Goal: Task Accomplishment & Management: Manage account settings

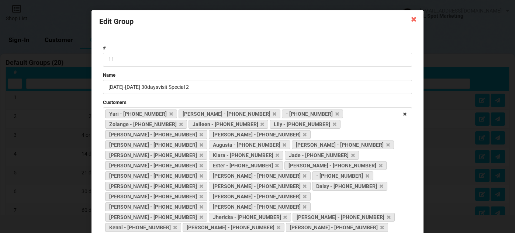
select select "25"
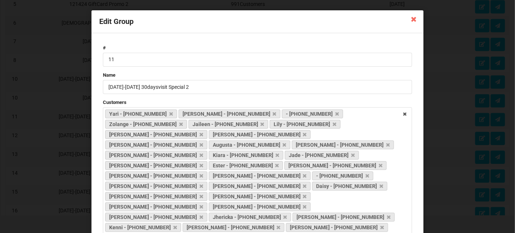
click at [411, 20] on icon at bounding box center [414, 19] width 12 height 12
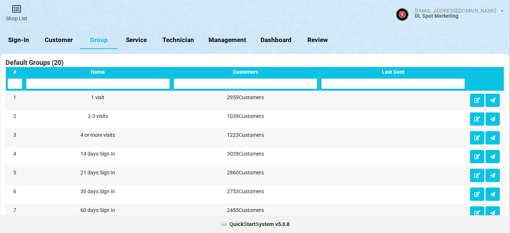
click at [21, 38] on link "Sign-In" at bounding box center [19, 40] width 38 height 18
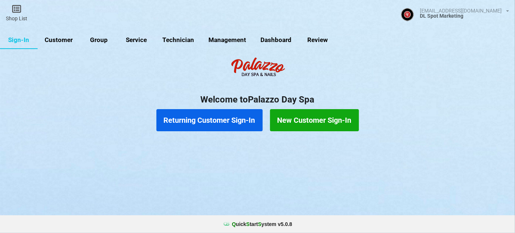
click at [58, 38] on link "Customer" at bounding box center [59, 40] width 42 height 18
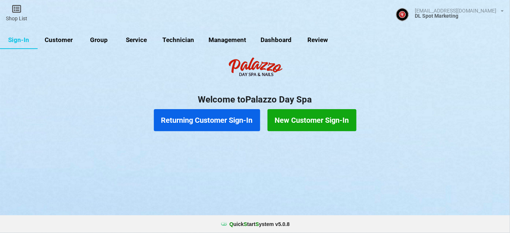
select select "25"
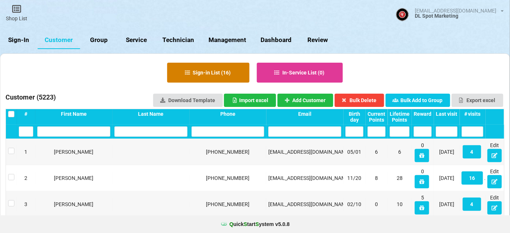
click at [216, 75] on button "Sign-in List ( 16 )" at bounding box center [208, 73] width 82 height 20
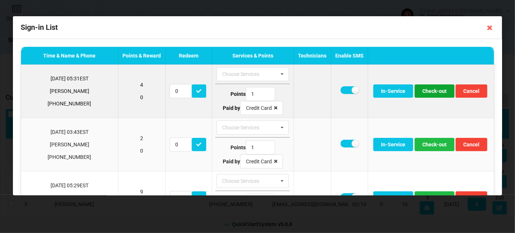
click at [428, 90] on button "Check-out" at bounding box center [435, 90] width 40 height 13
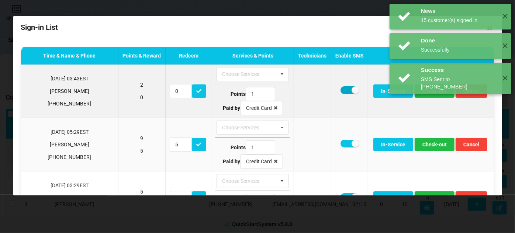
click at [340, 90] on label at bounding box center [349, 90] width 18 height 8
checkbox input "false"
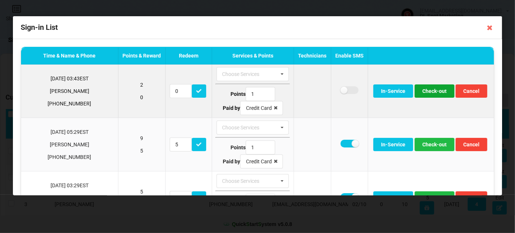
click at [423, 90] on button "Check-out" at bounding box center [435, 90] width 40 height 13
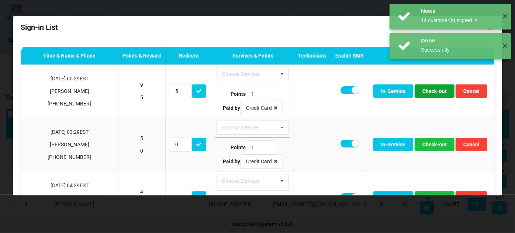
click at [423, 90] on button "Check-out" at bounding box center [435, 90] width 40 height 13
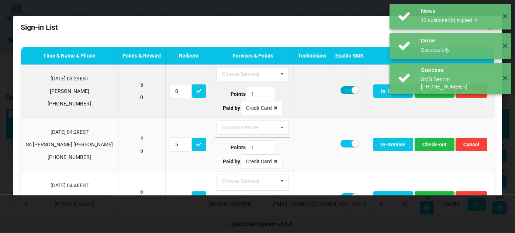
click at [340, 90] on label at bounding box center [349, 90] width 18 height 8
checkbox input "false"
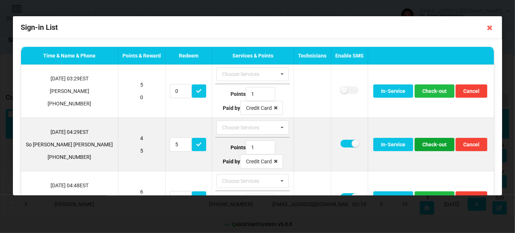
click at [429, 141] on button "Check-out" at bounding box center [435, 144] width 40 height 13
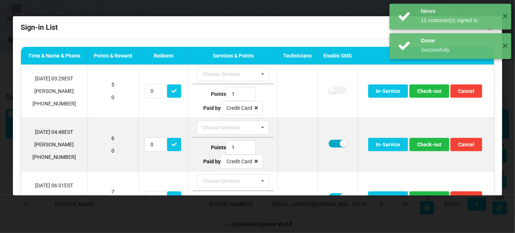
click at [331, 143] on label at bounding box center [338, 144] width 18 height 8
checkbox input "false"
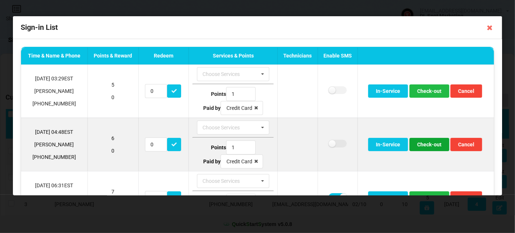
click at [422, 146] on button "Check-out" at bounding box center [429, 144] width 40 height 13
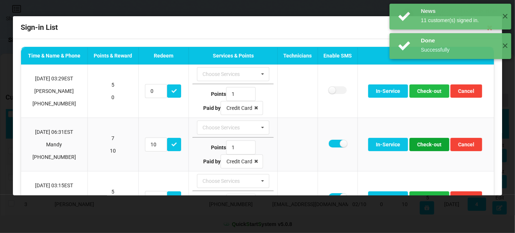
click at [422, 146] on button "Check-out" at bounding box center [429, 144] width 40 height 13
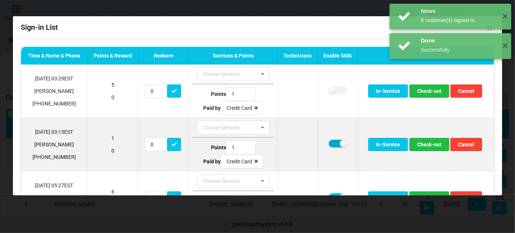
click at [330, 142] on label at bounding box center [338, 144] width 18 height 8
checkbox input "false"
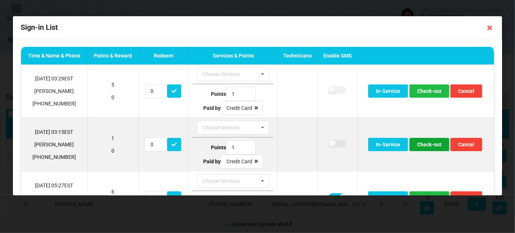
click at [430, 147] on button "Check-out" at bounding box center [429, 144] width 40 height 13
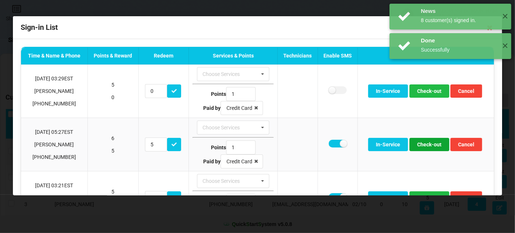
click at [430, 147] on button "Check-out" at bounding box center [429, 144] width 40 height 13
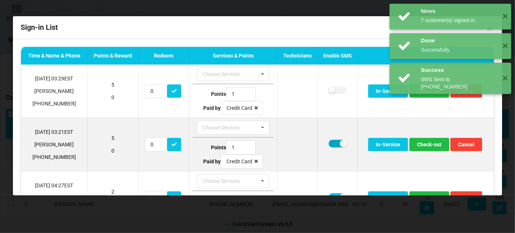
click at [333, 141] on label at bounding box center [338, 144] width 18 height 8
checkbox input "false"
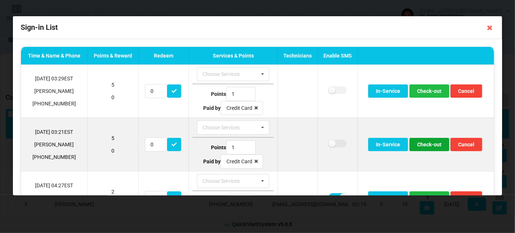
click at [431, 143] on button "Check-out" at bounding box center [429, 144] width 40 height 13
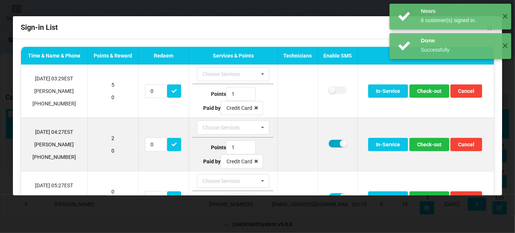
click at [331, 143] on label at bounding box center [338, 144] width 18 height 8
checkbox input "false"
click at [427, 143] on button "Check-out" at bounding box center [429, 144] width 40 height 13
click at [425, 143] on button "Check-out" at bounding box center [429, 144] width 40 height 13
click at [440, 142] on button "Check-out" at bounding box center [429, 144] width 40 height 13
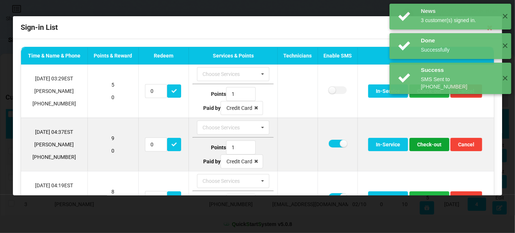
click at [433, 142] on button "Check-out" at bounding box center [429, 144] width 40 height 13
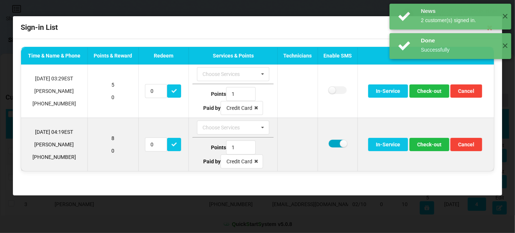
click at [332, 141] on label at bounding box center [338, 144] width 18 height 8
checkbox input "false"
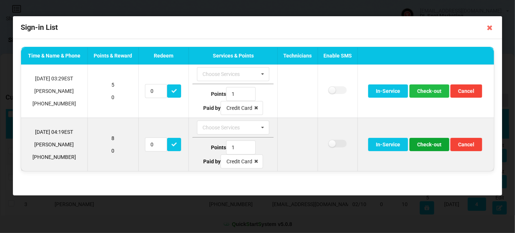
click at [428, 143] on button "Check-out" at bounding box center [429, 144] width 40 height 13
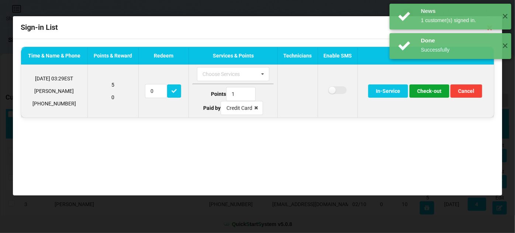
click at [430, 90] on button "Check-out" at bounding box center [429, 90] width 40 height 13
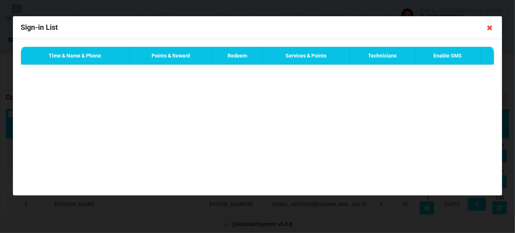
click at [492, 27] on icon at bounding box center [490, 28] width 12 height 12
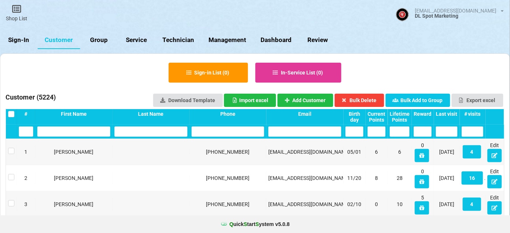
click at [14, 42] on link "Sign-In" at bounding box center [19, 40] width 38 height 18
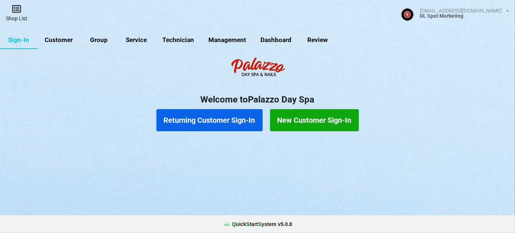
click at [17, 17] on link "Shop List" at bounding box center [16, 13] width 33 height 26
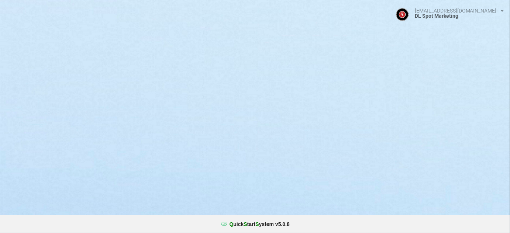
select select "25"
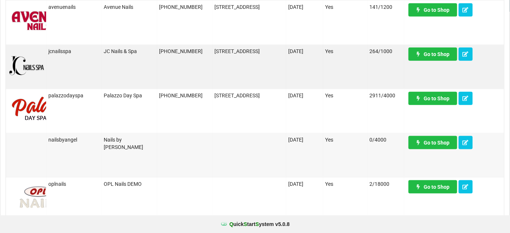
scroll to position [223, 0]
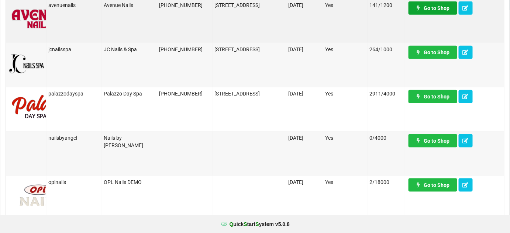
click at [432, 7] on link "Go to Shop" at bounding box center [432, 7] width 49 height 13
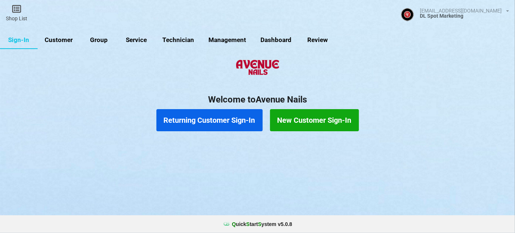
click at [63, 42] on link "Customer" at bounding box center [59, 40] width 42 height 18
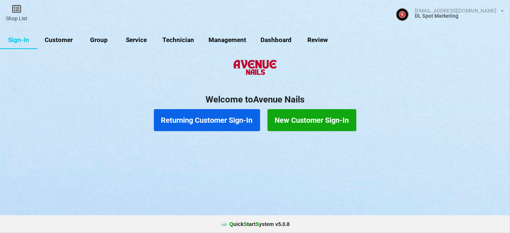
select select "25"
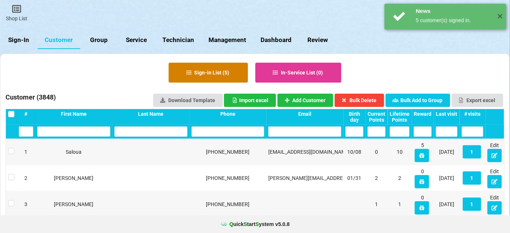
click at [210, 75] on button "Sign-in List ( 5 )" at bounding box center [208, 73] width 79 height 20
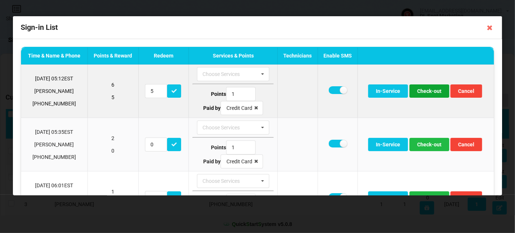
click at [421, 89] on button "Check-out" at bounding box center [429, 90] width 40 height 13
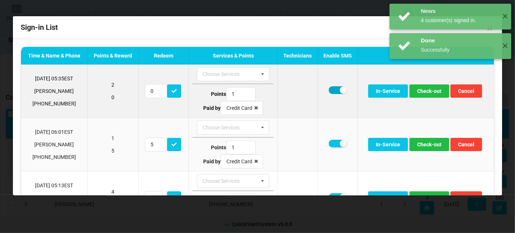
click at [334, 89] on label at bounding box center [338, 90] width 18 height 8
checkbox input "false"
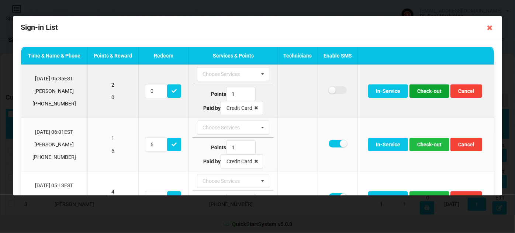
click at [427, 92] on button "Check-out" at bounding box center [429, 90] width 40 height 13
click at [428, 93] on button "Check-out" at bounding box center [429, 90] width 40 height 13
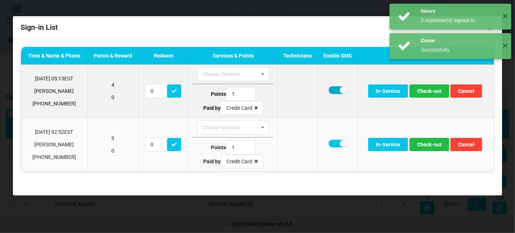
click at [335, 89] on label at bounding box center [338, 90] width 18 height 8
checkbox input "false"
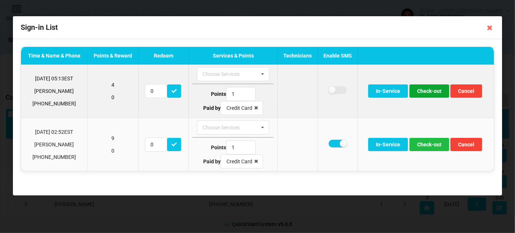
click at [433, 92] on button "Check-out" at bounding box center [429, 90] width 40 height 13
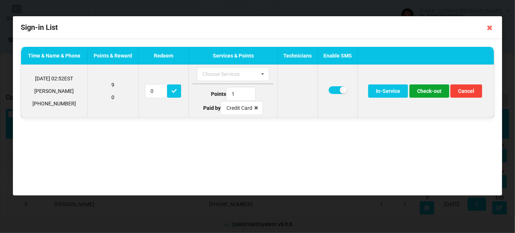
click at [434, 91] on button "Check-out" at bounding box center [429, 90] width 40 height 13
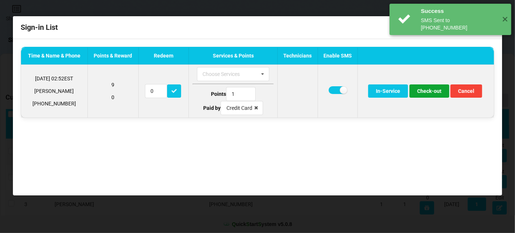
type input "5"
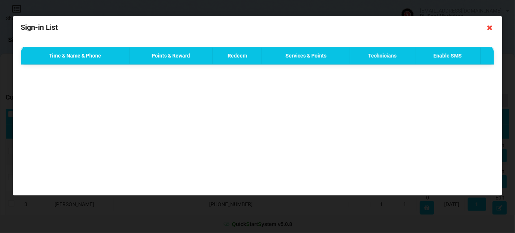
click at [491, 29] on icon at bounding box center [490, 28] width 12 height 12
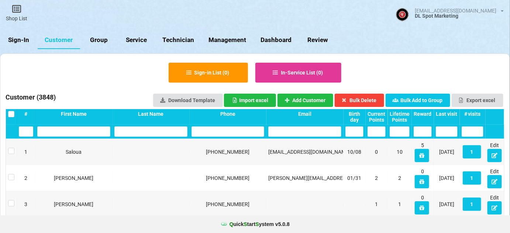
click at [22, 41] on link "Sign-In" at bounding box center [19, 40] width 38 height 18
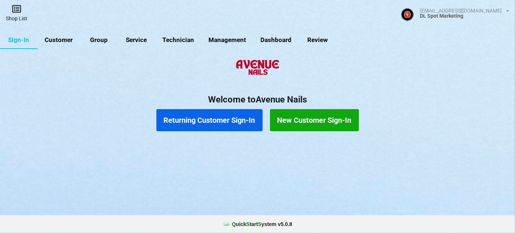
click at [16, 13] on link "Shop List" at bounding box center [16, 13] width 33 height 26
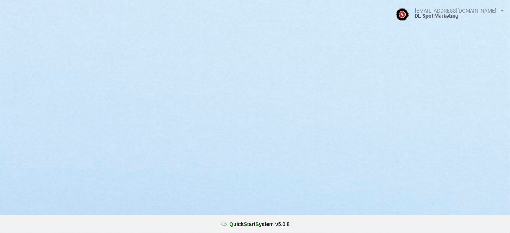
select select "25"
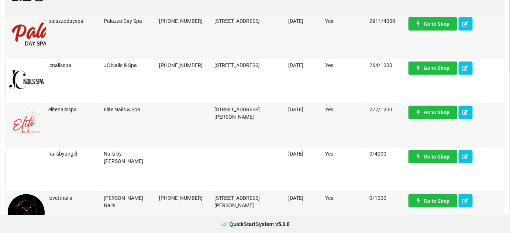
scroll to position [179, 0]
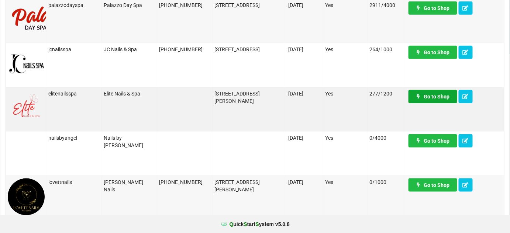
click at [432, 98] on link "Go to Shop" at bounding box center [432, 96] width 49 height 13
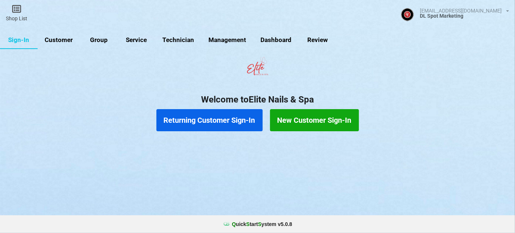
click at [59, 39] on link "Customer" at bounding box center [59, 40] width 42 height 18
select select "25"
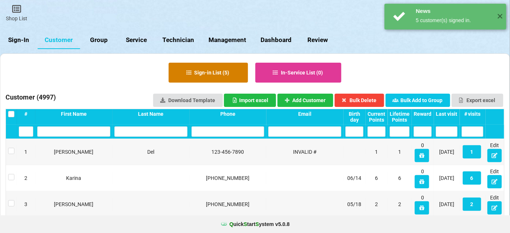
click at [224, 73] on button "Sign-in List ( 5 )" at bounding box center [208, 73] width 79 height 20
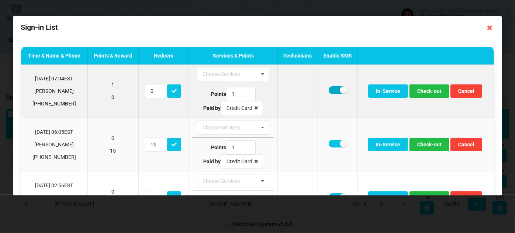
click at [329, 88] on label at bounding box center [338, 90] width 18 height 8
checkbox input "false"
click at [431, 93] on button "Check-out" at bounding box center [429, 90] width 40 height 13
click at [432, 89] on button "Check-out" at bounding box center [429, 90] width 40 height 13
click at [431, 92] on button "Check-out" at bounding box center [429, 90] width 40 height 13
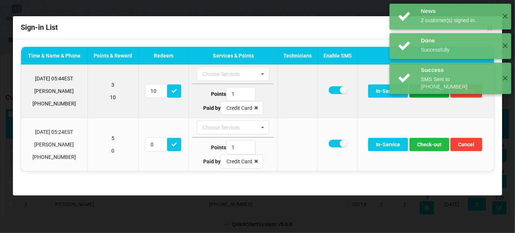
click at [430, 92] on button "Check-out" at bounding box center [429, 90] width 40 height 13
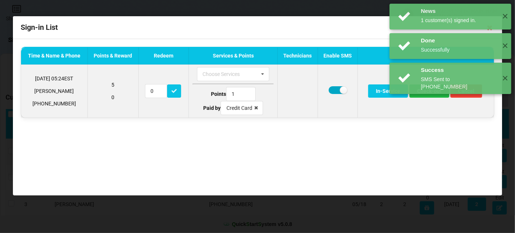
click at [335, 88] on label at bounding box center [338, 90] width 18 height 8
checkbox input "false"
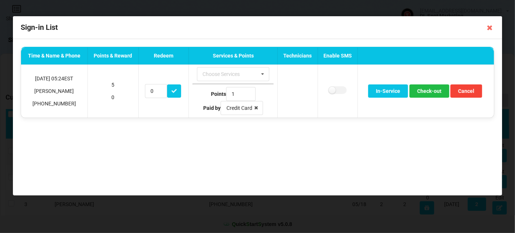
click at [446, 92] on div "News 1 customer(s) signed in. ✕ Done Successfully ✕ News 2 customer(s) signed i…" at bounding box center [450, 61] width 129 height 122
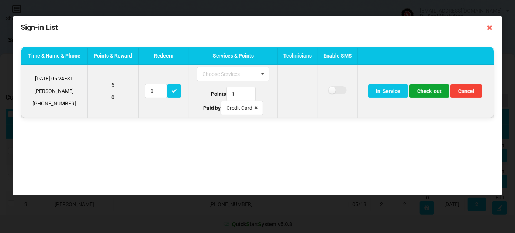
click at [433, 92] on button "Check-out" at bounding box center [429, 90] width 40 height 13
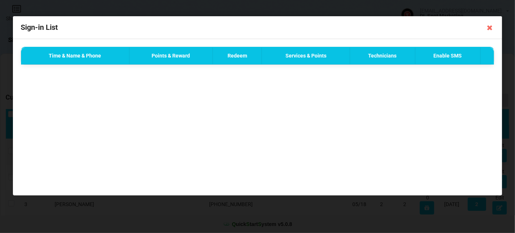
click at [490, 28] on div "Done Successfully ✕" at bounding box center [451, 17] width 122 height 26
click at [425, 135] on div "Time & Name & Phone Points & Reward Redeem Services & Points Technicians Enable…" at bounding box center [257, 117] width 489 height 156
click at [491, 28] on icon at bounding box center [490, 28] width 12 height 12
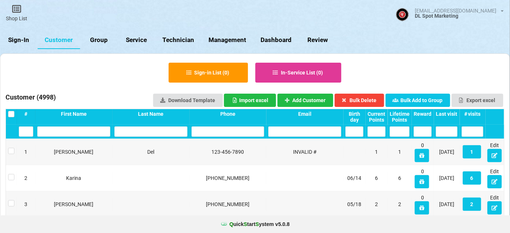
click at [16, 38] on link "Sign-In" at bounding box center [19, 40] width 38 height 18
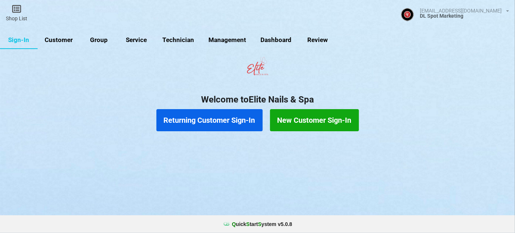
click at [70, 41] on link "Customer" at bounding box center [59, 40] width 42 height 18
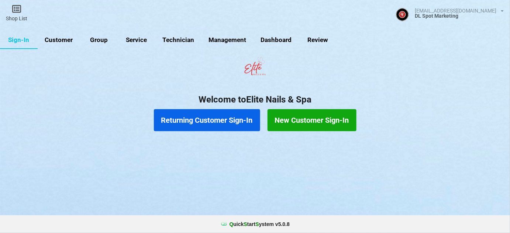
select select "25"
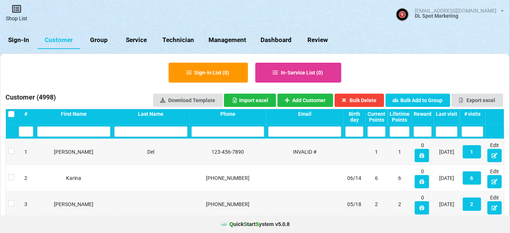
click at [12, 10] on icon at bounding box center [16, 8] width 10 height 9
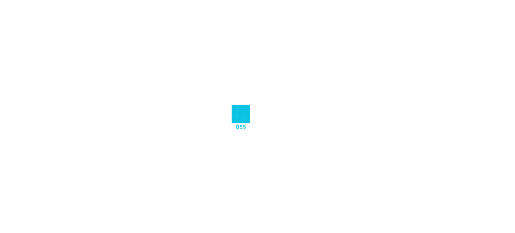
select select "25"
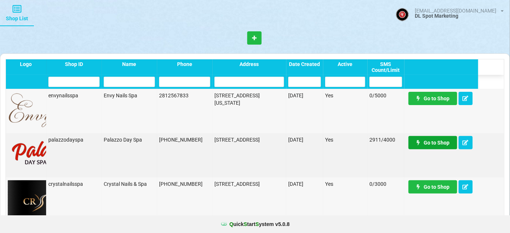
click at [438, 142] on link "Go to Shop" at bounding box center [432, 142] width 49 height 13
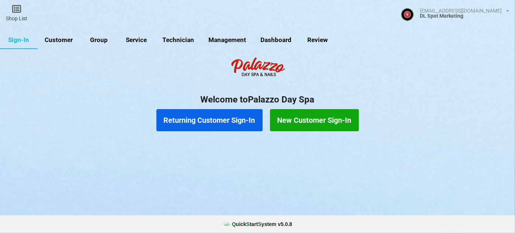
click at [51, 38] on link "Customer" at bounding box center [59, 40] width 42 height 18
select select "25"
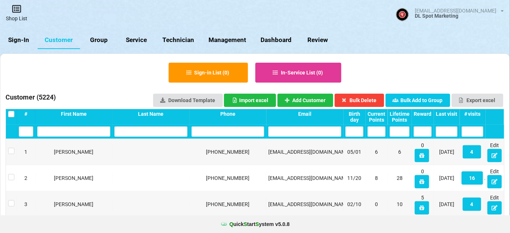
click at [17, 10] on icon at bounding box center [16, 8] width 10 height 9
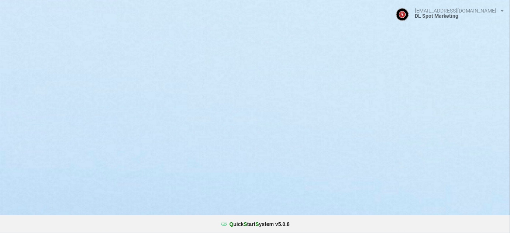
select select "25"
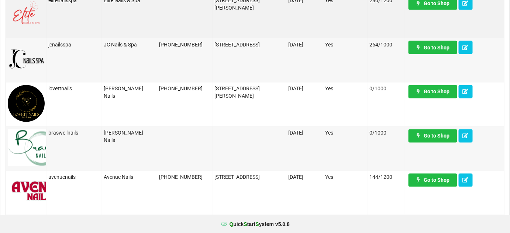
scroll to position [447, 0]
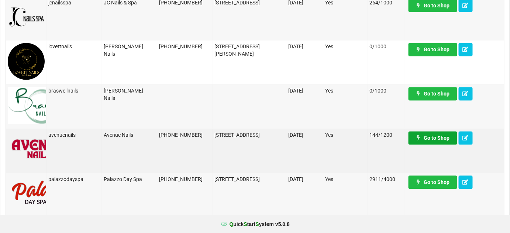
click at [440, 138] on link "Go to Shop" at bounding box center [432, 138] width 49 height 13
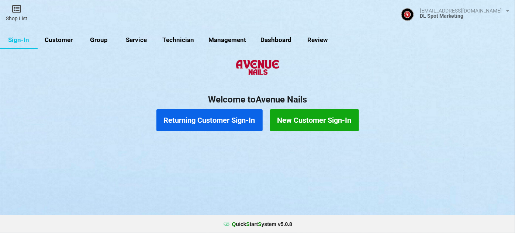
click at [59, 41] on link "Customer" at bounding box center [59, 40] width 42 height 18
select select "25"
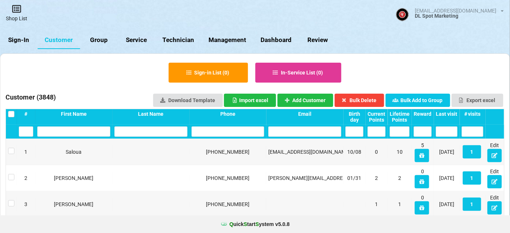
click at [24, 13] on link "Shop List" at bounding box center [16, 13] width 33 height 26
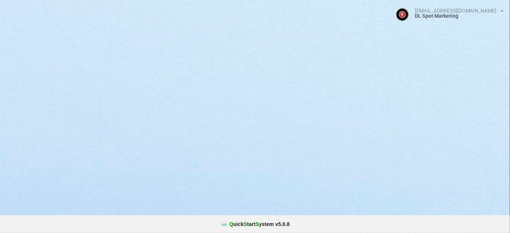
select select "25"
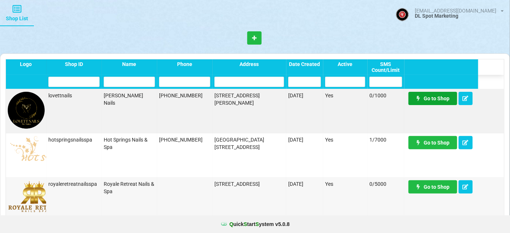
click at [438, 100] on link "Go to Shop" at bounding box center [432, 98] width 49 height 13
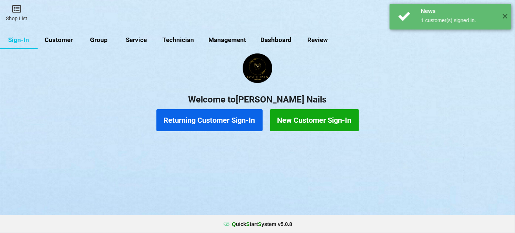
click at [60, 39] on link "Customer" at bounding box center [59, 40] width 42 height 18
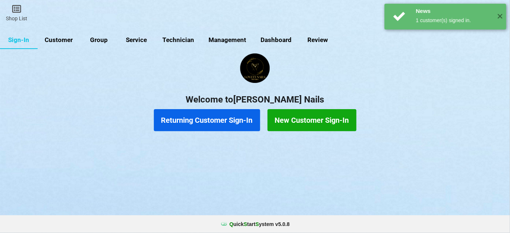
select select "25"
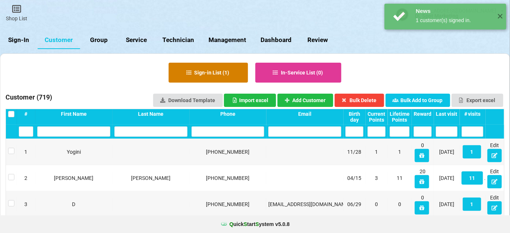
click at [213, 76] on button "Sign-in List ( 1 )" at bounding box center [208, 73] width 79 height 20
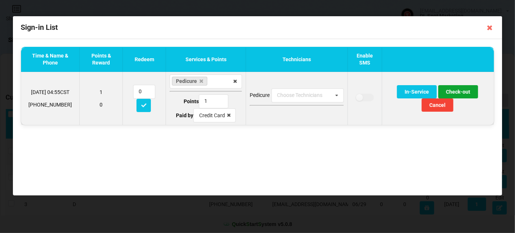
click at [453, 89] on button "Check-out" at bounding box center [458, 91] width 40 height 13
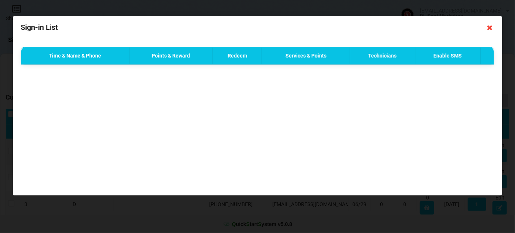
click at [491, 27] on icon at bounding box center [490, 28] width 12 height 12
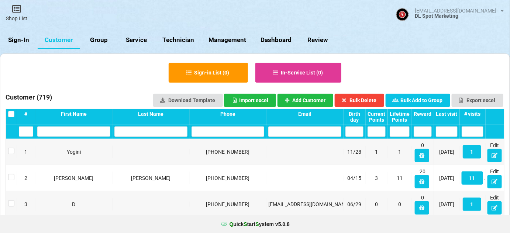
click at [19, 40] on link "Sign-In" at bounding box center [19, 40] width 38 height 18
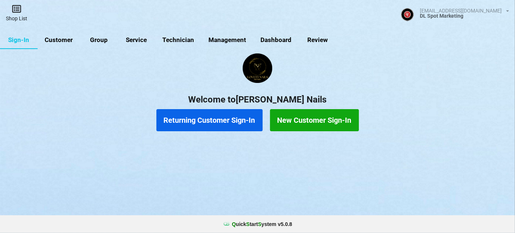
click at [13, 15] on link "Shop List" at bounding box center [16, 13] width 33 height 26
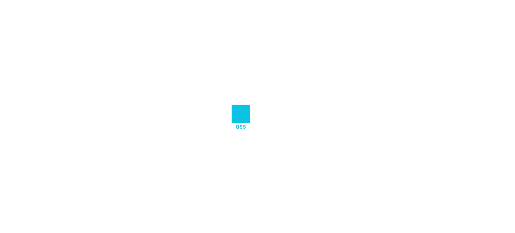
select select "25"
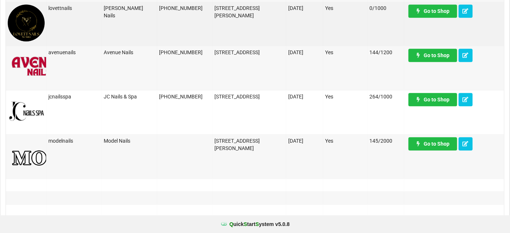
scroll to position [581, 0]
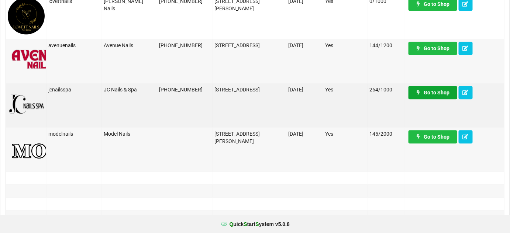
click at [435, 92] on link "Go to Shop" at bounding box center [432, 92] width 49 height 13
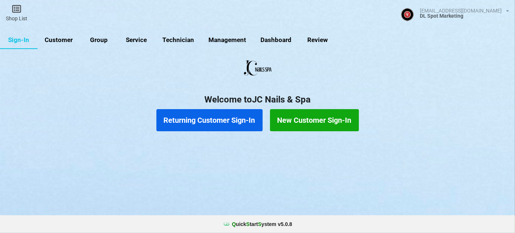
click at [179, 124] on button "Returning Customer Sign-In" at bounding box center [209, 120] width 106 height 22
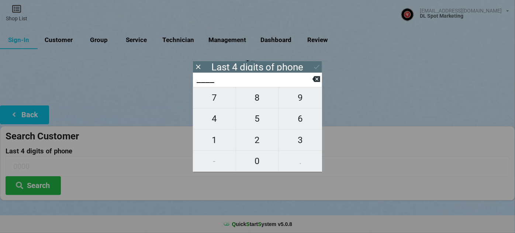
type input "8___"
type input "81__"
type input "811_"
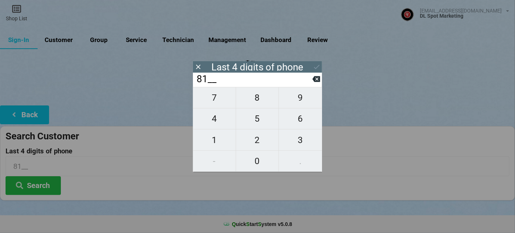
type input "811_"
type input "8115"
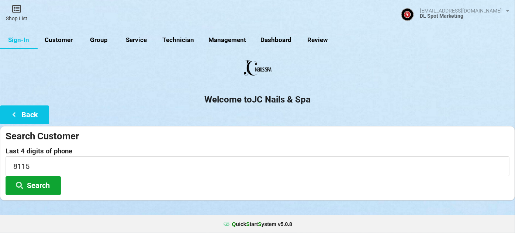
click at [35, 189] on button "Search" at bounding box center [33, 185] width 55 height 19
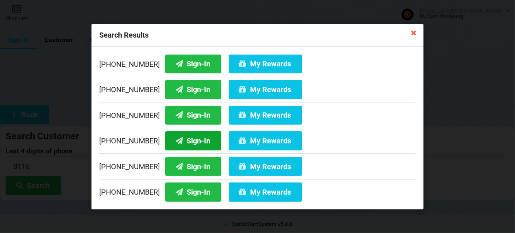
click at [188, 142] on button "Sign-In" at bounding box center [193, 140] width 56 height 19
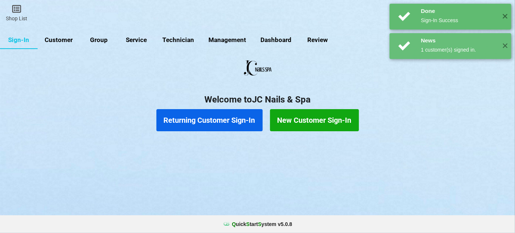
click at [208, 122] on button "Returning Customer Sign-In" at bounding box center [209, 120] width 106 height 22
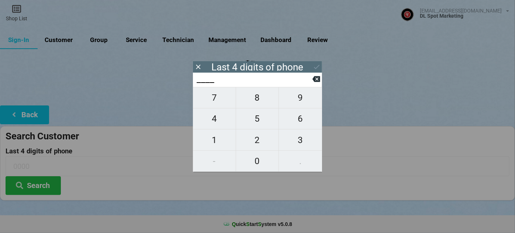
type input "9___"
type input "97__"
type input "974_"
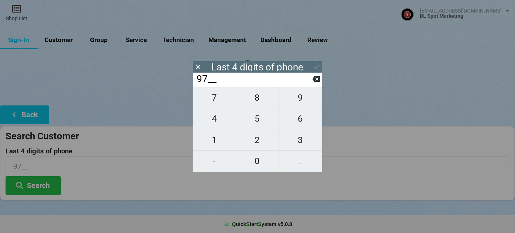
type input "974_"
type input "9743"
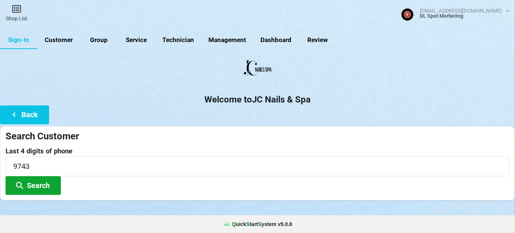
click at [38, 188] on button "Search" at bounding box center [33, 185] width 55 height 19
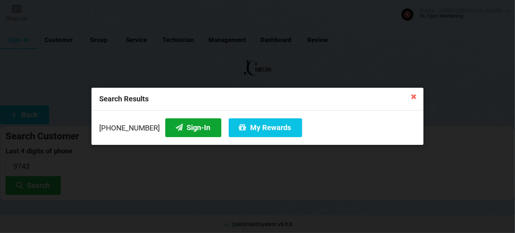
click at [188, 126] on button "Sign-In" at bounding box center [193, 127] width 56 height 19
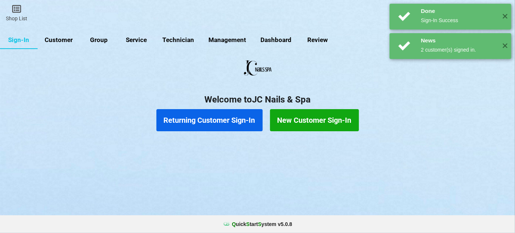
click at [198, 121] on button "Returning Customer Sign-In" at bounding box center [209, 120] width 106 height 22
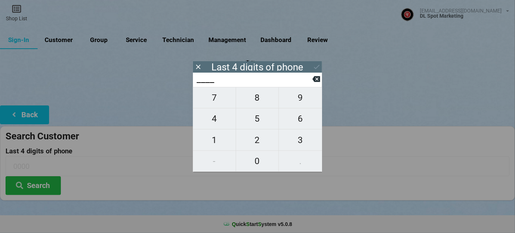
type input "4___"
type input "47__"
type input "473_"
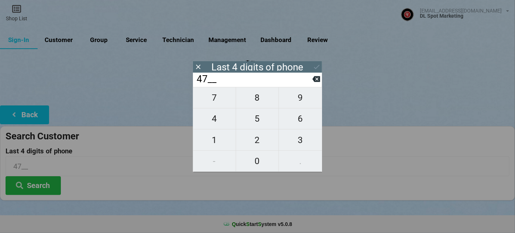
type input "473_"
type input "4734"
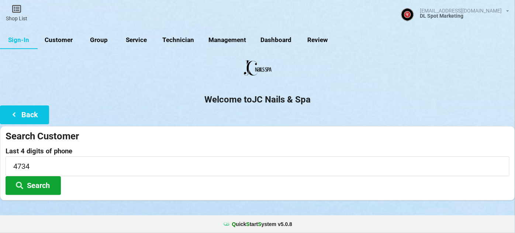
click at [39, 184] on button "Search" at bounding box center [33, 185] width 55 height 19
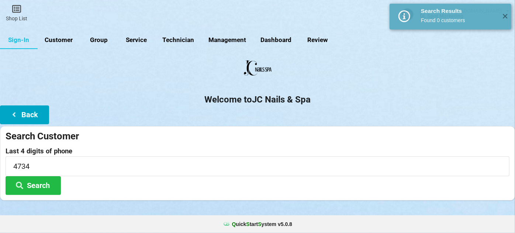
click at [33, 110] on button "Back" at bounding box center [24, 114] width 49 height 19
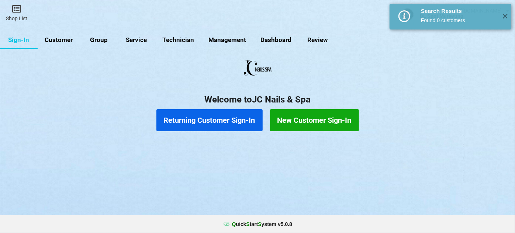
click at [335, 120] on button "New Customer Sign-In" at bounding box center [314, 120] width 89 height 22
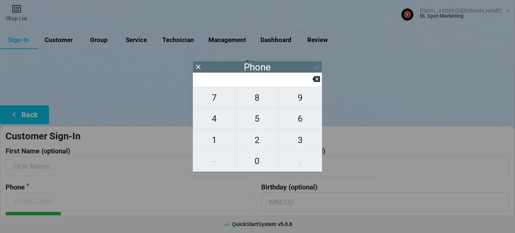
type input "5"
type input "51"
type input "510"
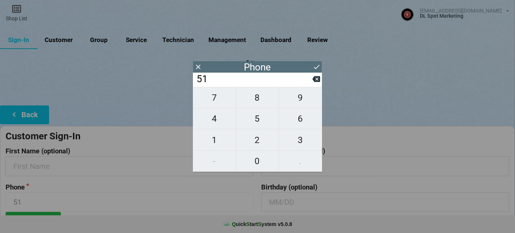
type input "510"
type input "5102"
type input "51024"
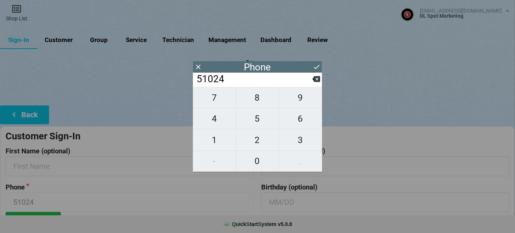
type input "510246"
type input "5102464"
type input "51024647"
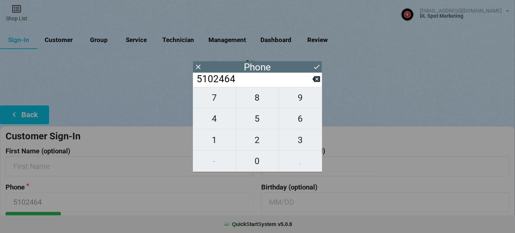
type input "51024647"
type input "510246473"
type input "5102464734"
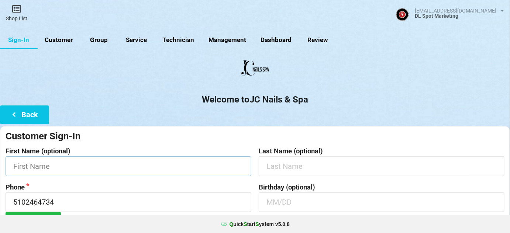
click at [137, 170] on input "text" at bounding box center [129, 166] width 246 height 20
type input "[PERSON_NAME]"
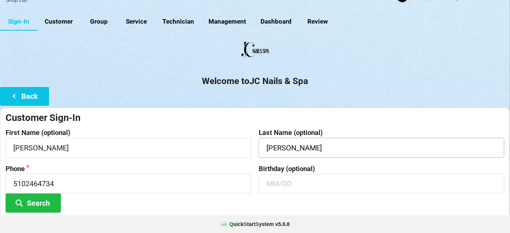
scroll to position [45, 0]
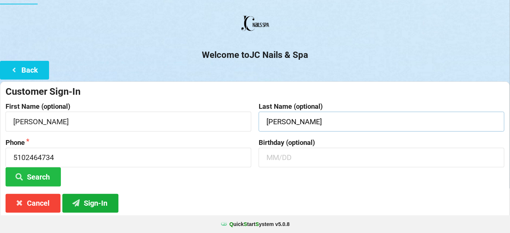
type input "[PERSON_NAME]"
click at [102, 209] on button "Sign-In" at bounding box center [90, 203] width 56 height 19
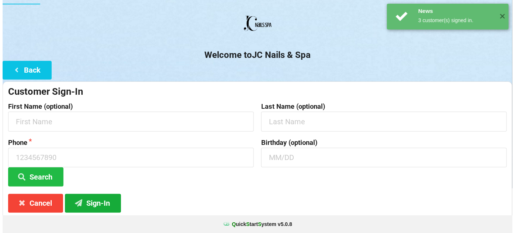
scroll to position [0, 0]
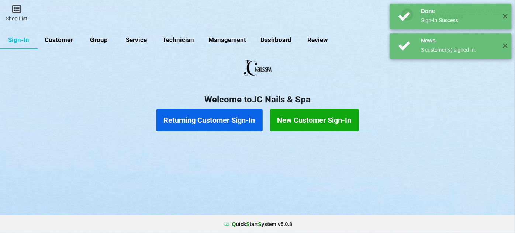
click at [202, 122] on button "Returning Customer Sign-In" at bounding box center [209, 120] width 106 height 22
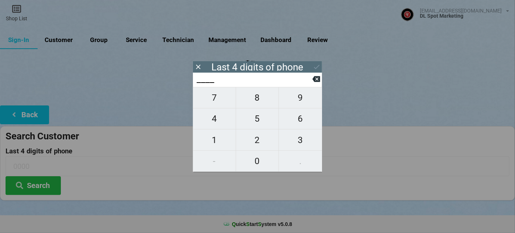
type input "0___"
type input "06__"
type input "066_"
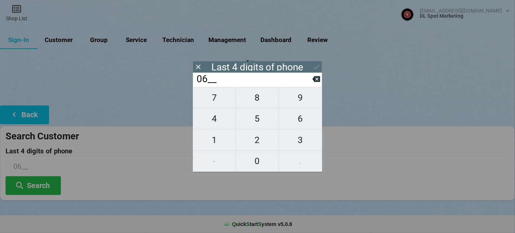
type input "066_"
type input "0669"
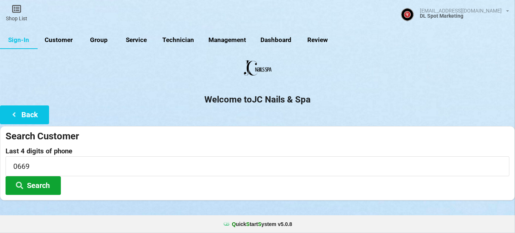
click at [33, 183] on button "Search" at bounding box center [33, 185] width 55 height 19
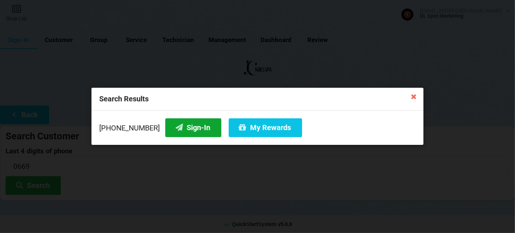
click at [196, 128] on button "Sign-In" at bounding box center [193, 127] width 56 height 19
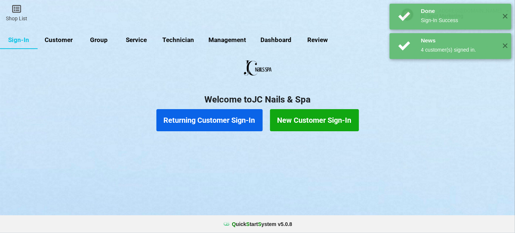
click at [206, 124] on button "Returning Customer Sign-In" at bounding box center [209, 120] width 106 height 22
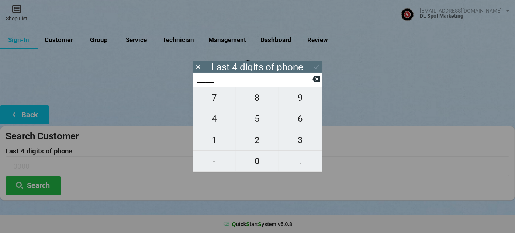
type input "7___"
type input "78__"
type input "785_"
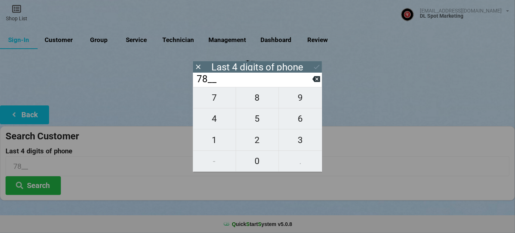
type input "785_"
type input "7855"
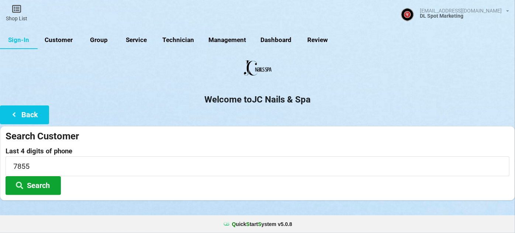
click at [29, 183] on button "Search" at bounding box center [33, 185] width 55 height 19
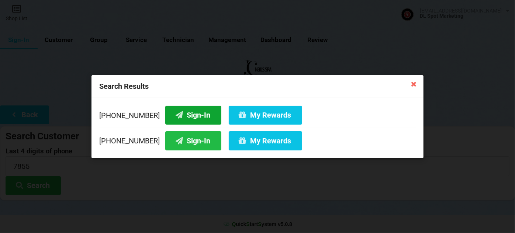
click at [195, 110] on button "Sign-In" at bounding box center [193, 114] width 56 height 19
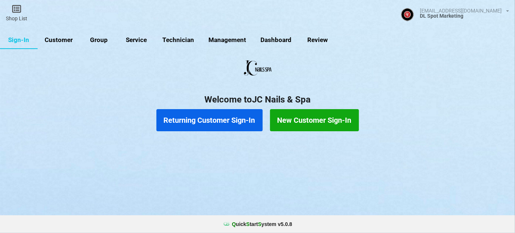
click at [195, 117] on button "Returning Customer Sign-In" at bounding box center [209, 120] width 106 height 22
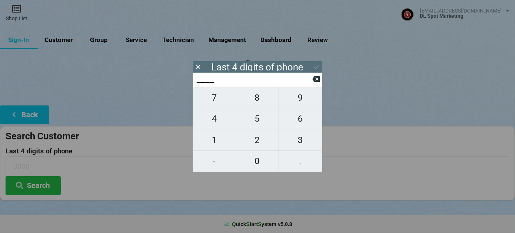
type input "0___"
type input "01__"
type input "017_"
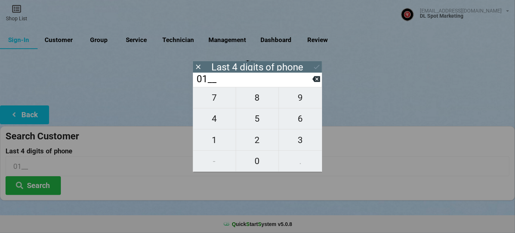
type input "017_"
type input "0175"
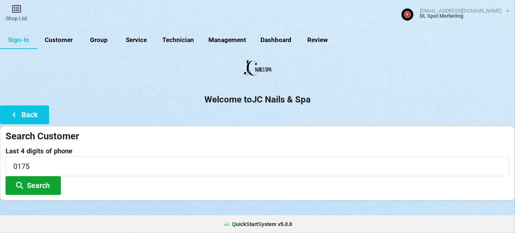
click at [24, 185] on button "Search" at bounding box center [33, 185] width 55 height 19
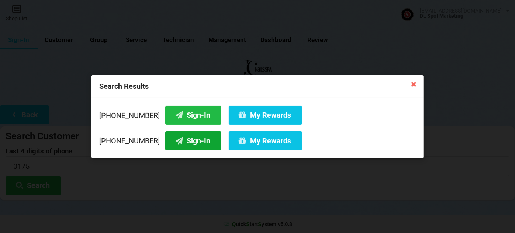
click at [189, 144] on button "Sign-In" at bounding box center [193, 140] width 56 height 19
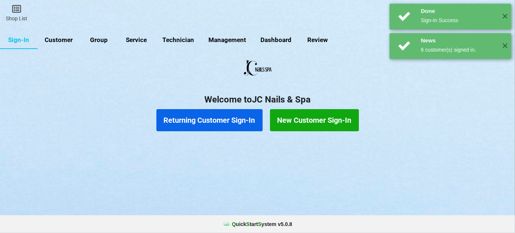
click at [236, 122] on button "Returning Customer Sign-In" at bounding box center [209, 120] width 106 height 22
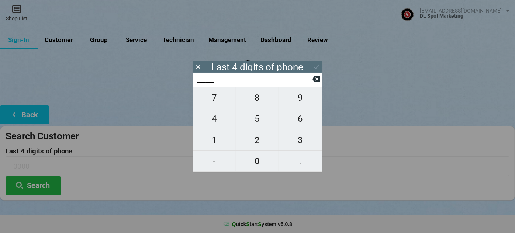
type input "1___"
type input "17__"
type input "176_"
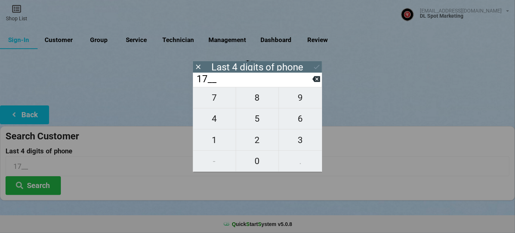
type input "176_"
type input "1764"
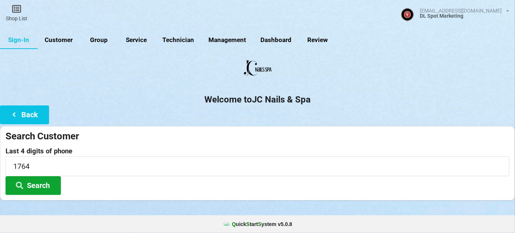
click at [42, 186] on button "Search" at bounding box center [33, 185] width 55 height 19
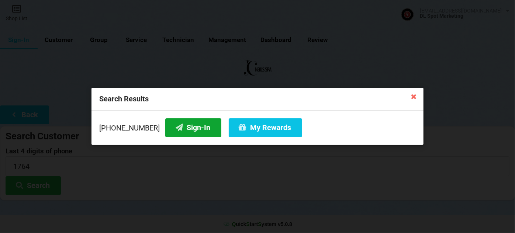
click at [194, 130] on button "Sign-In" at bounding box center [193, 127] width 56 height 19
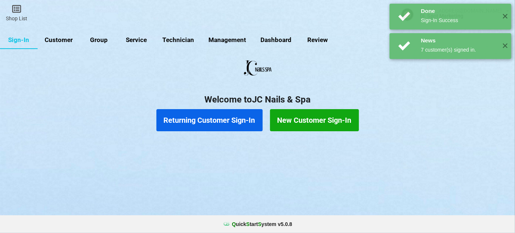
click at [230, 125] on button "Returning Customer Sign-In" at bounding box center [209, 120] width 106 height 22
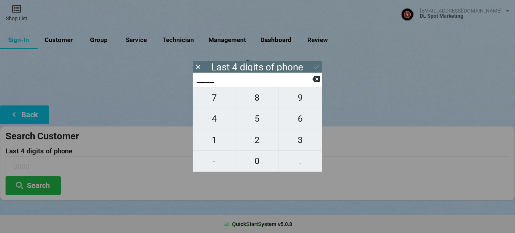
type input "3___"
type input "36__"
type input "364_"
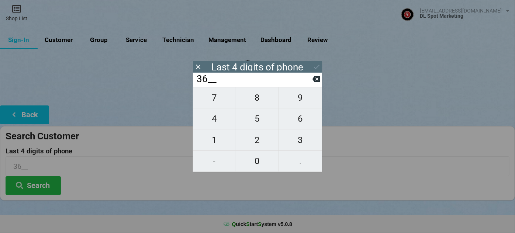
type input "364_"
type input "3647"
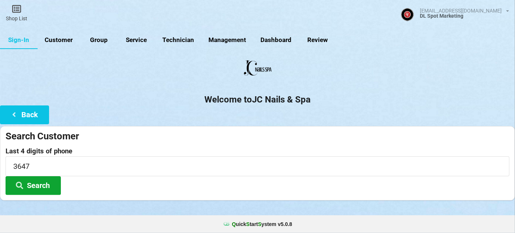
click at [38, 185] on button "Search" at bounding box center [33, 185] width 55 height 19
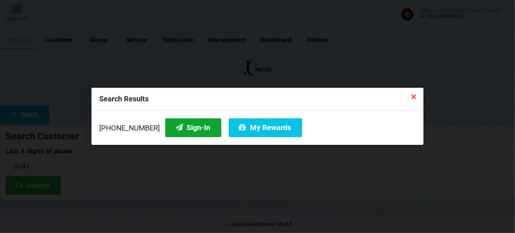
click at [178, 128] on button "Sign-In" at bounding box center [193, 127] width 56 height 19
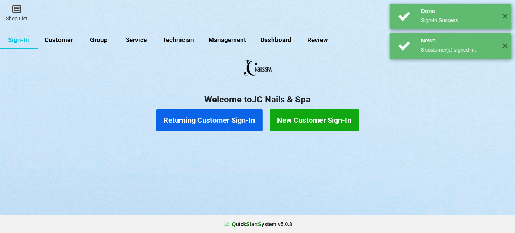
click at [219, 127] on button "Returning Customer Sign-In" at bounding box center [209, 120] width 106 height 22
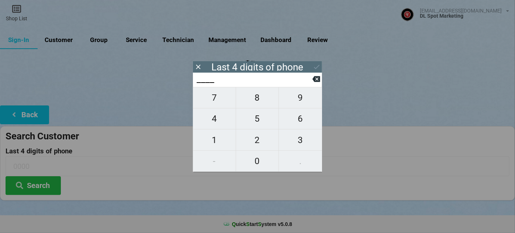
type input "9___"
type input "91__"
type input "917_"
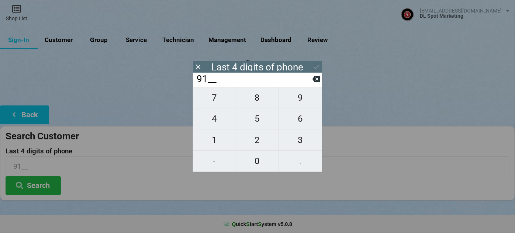
type input "917_"
type input "9170"
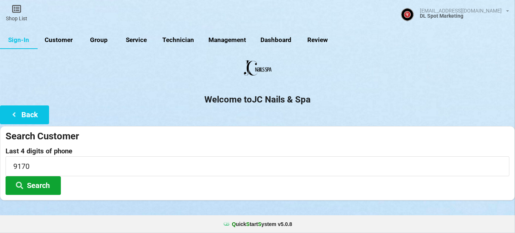
click at [24, 181] on button "Search" at bounding box center [33, 185] width 55 height 19
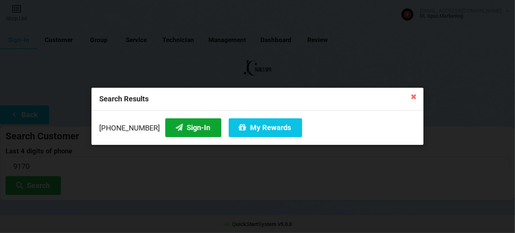
click at [186, 128] on button "Sign-In" at bounding box center [193, 127] width 56 height 19
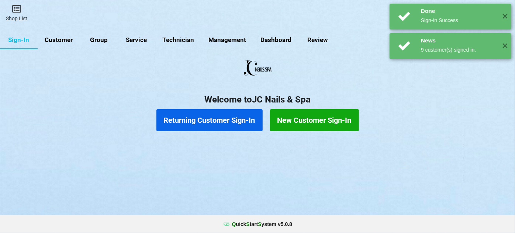
click at [214, 123] on button "Returning Customer Sign-In" at bounding box center [209, 120] width 106 height 22
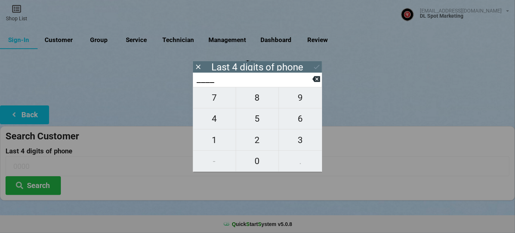
type input "0___"
type input "01__"
type input "012_"
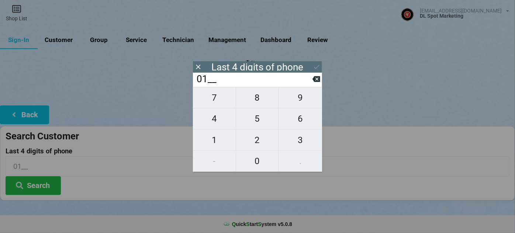
type input "012_"
type input "0126"
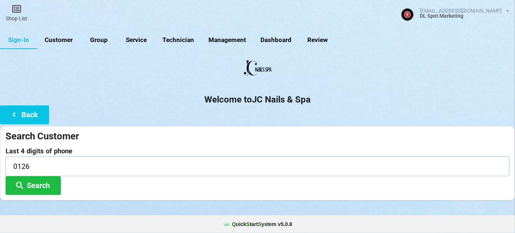
click at [24, 173] on input "0126" at bounding box center [258, 166] width 504 height 20
click at [27, 181] on button "Search" at bounding box center [33, 185] width 55 height 19
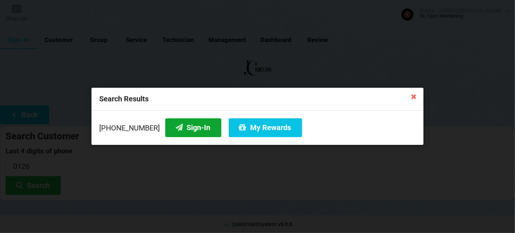
click at [189, 126] on button "Sign-In" at bounding box center [193, 127] width 56 height 19
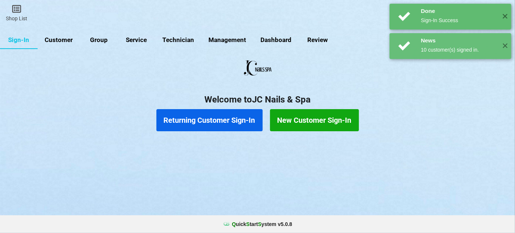
click at [208, 120] on button "Returning Customer Sign-In" at bounding box center [209, 120] width 106 height 22
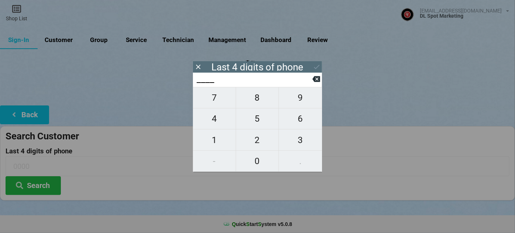
type input "6___"
type input "66__"
type input "662_"
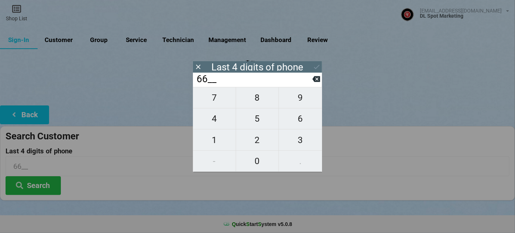
type input "662_"
type input "6628"
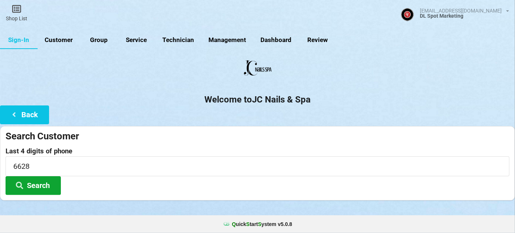
click at [31, 183] on button "Search" at bounding box center [33, 185] width 55 height 19
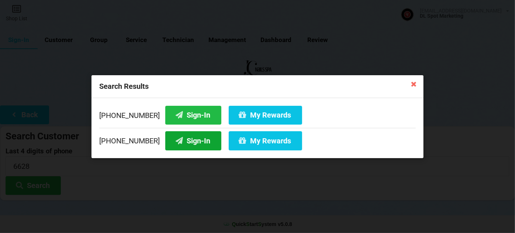
click at [181, 145] on button "Sign-In" at bounding box center [193, 140] width 56 height 19
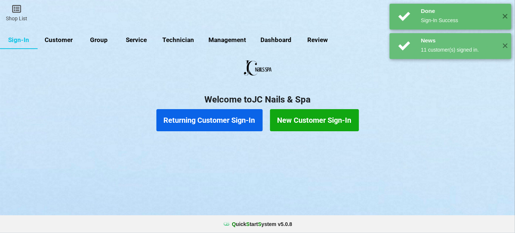
click at [218, 118] on button "Returning Customer Sign-In" at bounding box center [209, 120] width 106 height 22
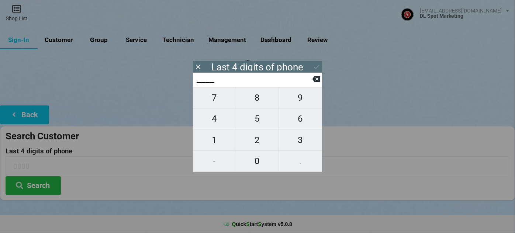
type input "4___"
type input "44__"
type input "445_"
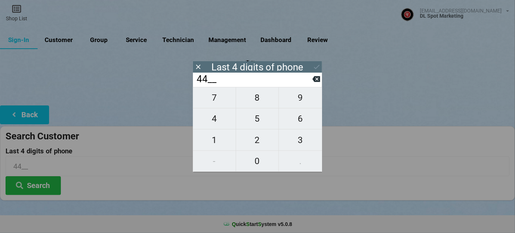
type input "445_"
type input "4454"
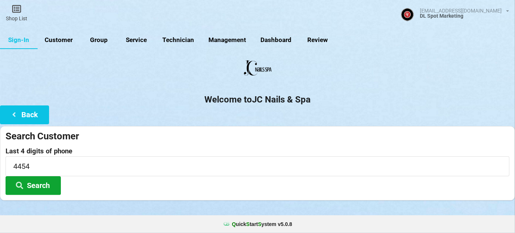
click at [44, 182] on button "Search" at bounding box center [33, 185] width 55 height 19
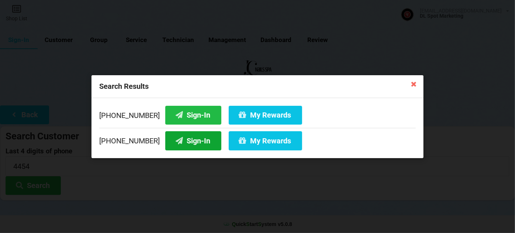
click at [185, 140] on button "Sign-In" at bounding box center [193, 140] width 56 height 19
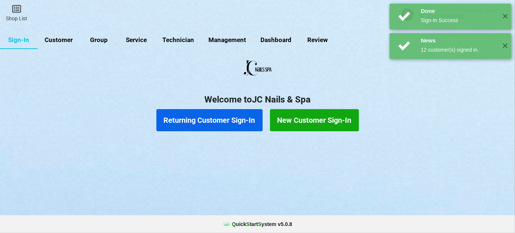
click at [60, 39] on link "Customer" at bounding box center [59, 40] width 42 height 18
select select "25"
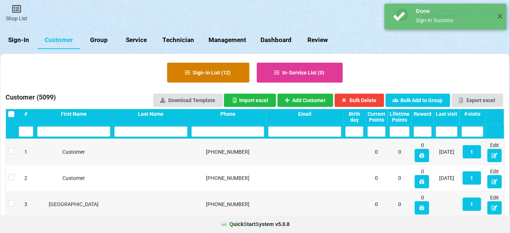
click at [218, 73] on button "Sign-in List ( 12 )" at bounding box center [208, 73] width 82 height 20
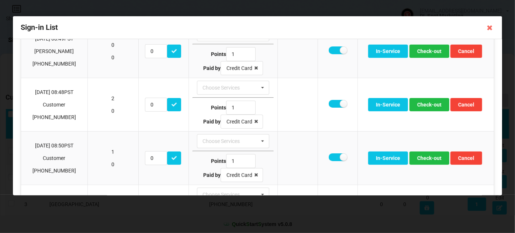
scroll to position [223, 0]
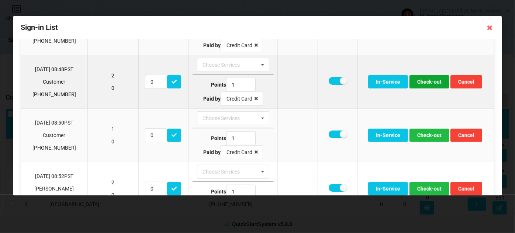
click at [430, 81] on button "Check-out" at bounding box center [429, 81] width 40 height 13
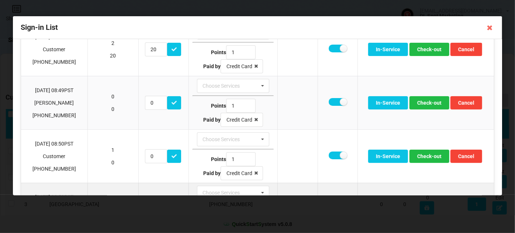
scroll to position [102, 0]
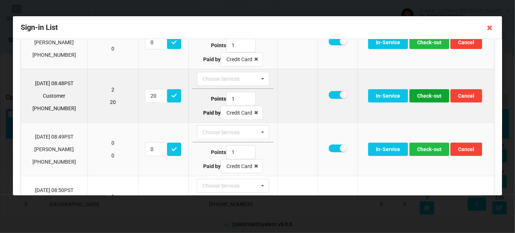
click at [430, 95] on button "Check-out" at bounding box center [429, 95] width 40 height 13
click at [433, 95] on button "Check-out" at bounding box center [429, 95] width 40 height 13
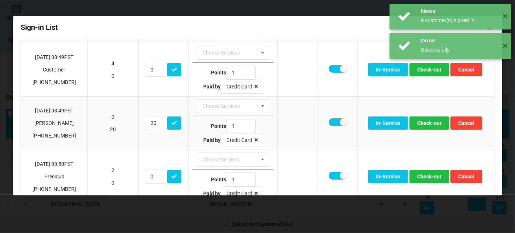
scroll to position [236, 0]
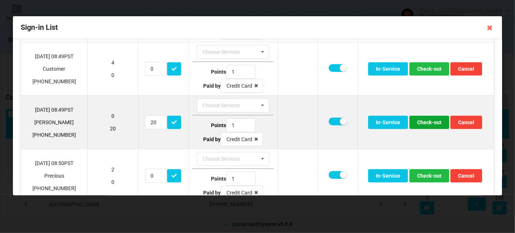
click at [430, 119] on button "Check-out" at bounding box center [429, 122] width 40 height 13
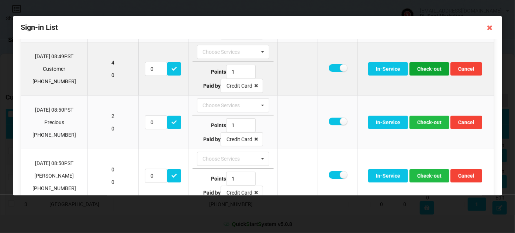
click at [423, 66] on button "Check-out" at bounding box center [429, 68] width 40 height 13
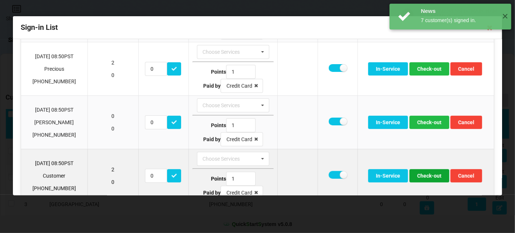
click at [425, 174] on button "Check-out" at bounding box center [429, 175] width 40 height 13
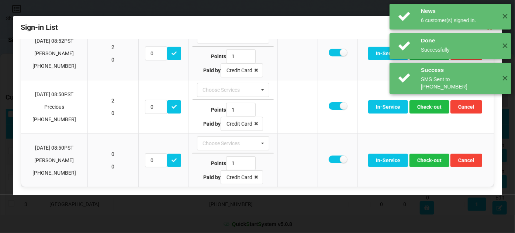
scroll to position [195, 0]
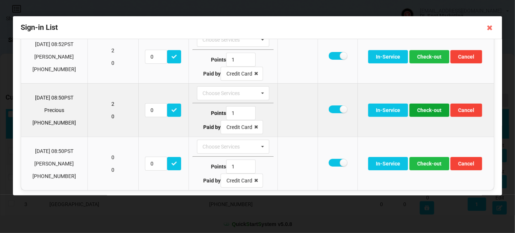
click at [430, 109] on button "Check-out" at bounding box center [429, 110] width 40 height 13
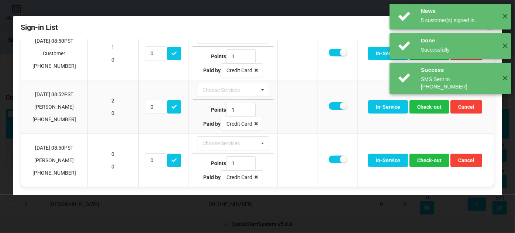
scroll to position [142, 0]
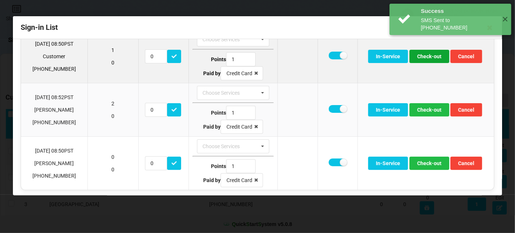
click at [430, 56] on button "Check-out" at bounding box center [429, 56] width 40 height 13
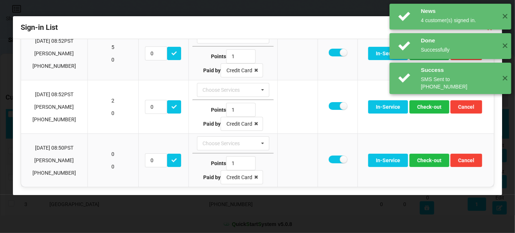
scroll to position [89, 0]
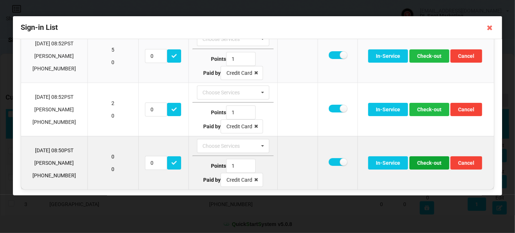
click at [430, 161] on button "Check-out" at bounding box center [429, 162] width 40 height 13
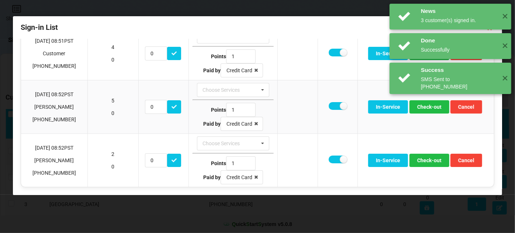
scroll to position [36, 0]
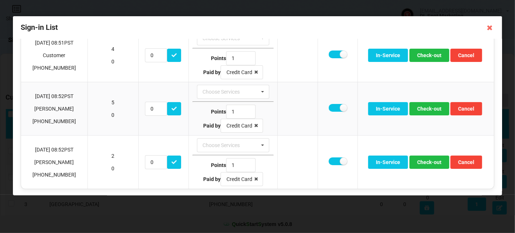
click at [425, 55] on div "Success SMS Sent to [PHONE_NUMBER] ✕" at bounding box center [451, 54] width 122 height 31
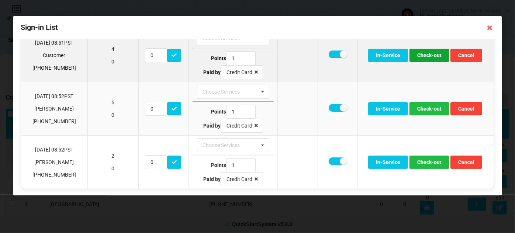
click at [426, 55] on button "Check-out" at bounding box center [429, 55] width 40 height 13
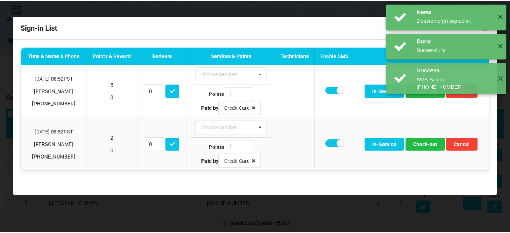
scroll to position [0, 0]
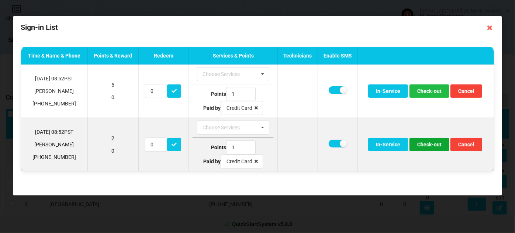
click at [432, 144] on button "Check-out" at bounding box center [429, 144] width 40 height 13
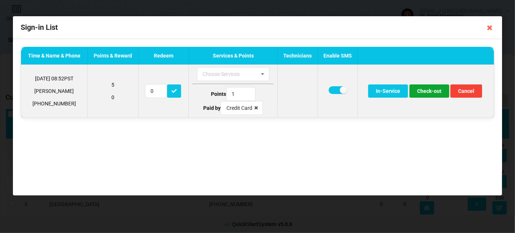
click at [433, 89] on button "Check-out" at bounding box center [429, 90] width 40 height 13
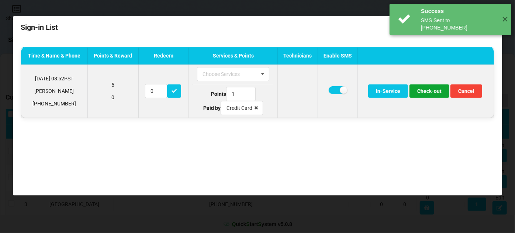
type input "10"
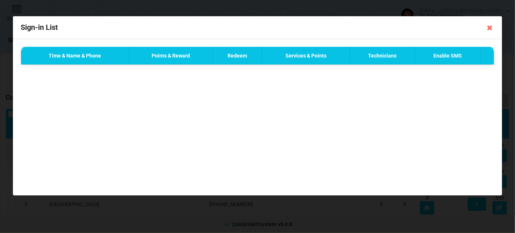
click at [491, 27] on icon at bounding box center [490, 28] width 12 height 12
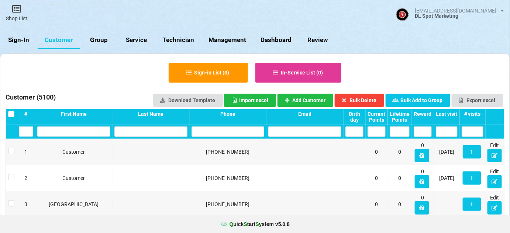
click at [443, 111] on div "Last visit" at bounding box center [447, 114] width 22 height 6
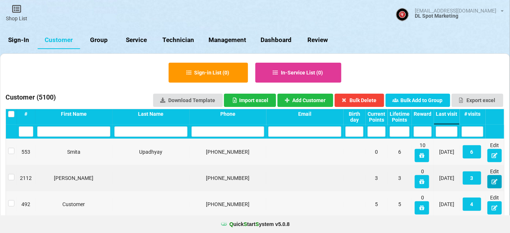
click at [496, 181] on icon at bounding box center [494, 181] width 6 height 4
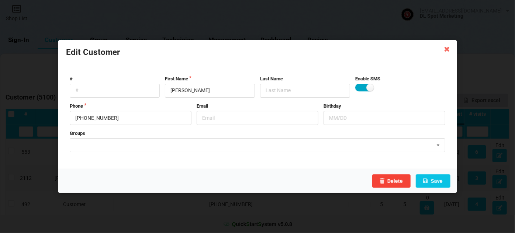
click at [361, 88] on label at bounding box center [364, 88] width 18 height 8
checkbox input "false"
click at [272, 122] on input "text" at bounding box center [258, 118] width 122 height 14
type input "UNSUBSCRIBE"
click at [438, 180] on button "Save" at bounding box center [433, 180] width 35 height 13
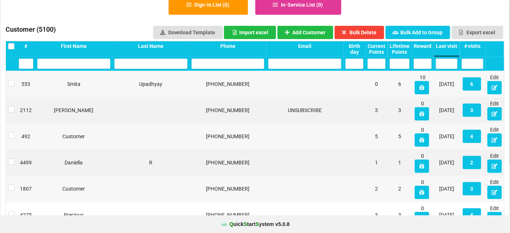
scroll to position [89, 0]
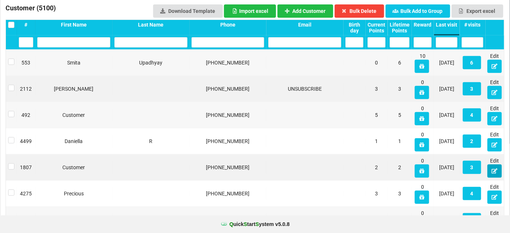
click at [498, 171] on button at bounding box center [494, 171] width 14 height 13
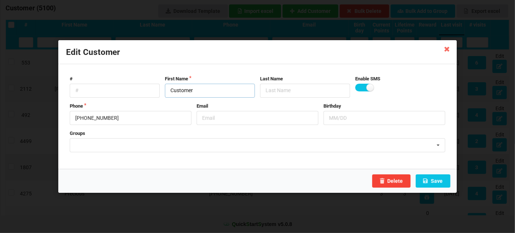
drag, startPoint x: 189, startPoint y: 92, endPoint x: 152, endPoint y: 95, distance: 37.8
click at [152, 95] on div "# First Name Customer Last Name Enable SMS" at bounding box center [257, 87] width 381 height 22
type input "[PERSON_NAME]"
click at [440, 180] on button "Save" at bounding box center [433, 180] width 35 height 13
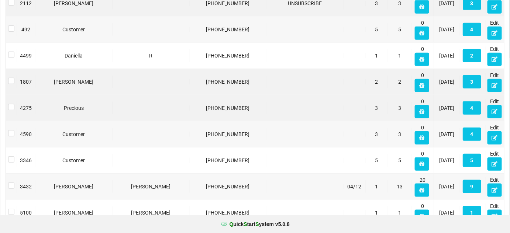
scroll to position [179, 0]
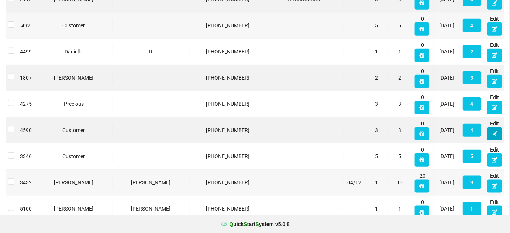
click at [493, 131] on icon at bounding box center [494, 133] width 6 height 4
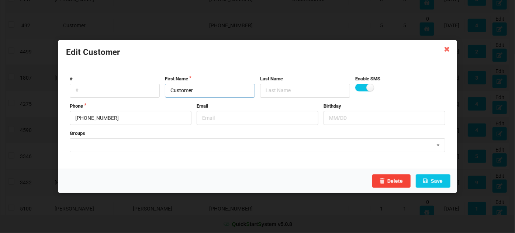
drag, startPoint x: 196, startPoint y: 90, endPoint x: 168, endPoint y: 94, distance: 28.0
click at [169, 94] on input "Customer" at bounding box center [210, 91] width 90 height 14
type input "[PERSON_NAME]"
click at [292, 91] on input "text" at bounding box center [305, 91] width 90 height 14
type input "Crooks"
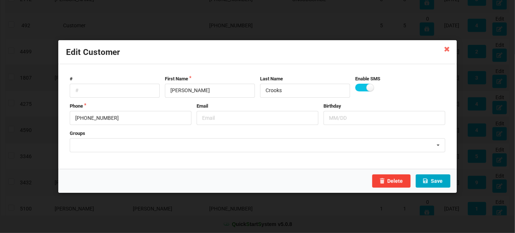
click at [440, 180] on button "Save" at bounding box center [433, 180] width 35 height 13
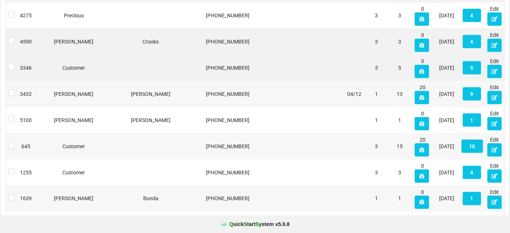
scroll to position [268, 0]
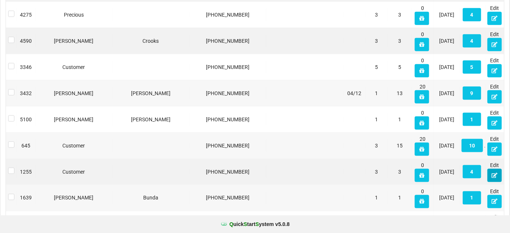
click at [498, 174] on button at bounding box center [494, 175] width 14 height 13
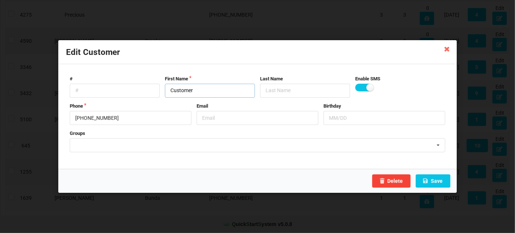
drag, startPoint x: 177, startPoint y: 98, endPoint x: 149, endPoint y: 103, distance: 28.5
click at [149, 103] on form "# First Name Customer Last Name Enable SMS Phone [PHONE_NUMBER] Email Birthday …" at bounding box center [257, 117] width 383 height 90
type input "BB"
click at [275, 90] on input "text" at bounding box center [305, 91] width 90 height 14
type input "B"
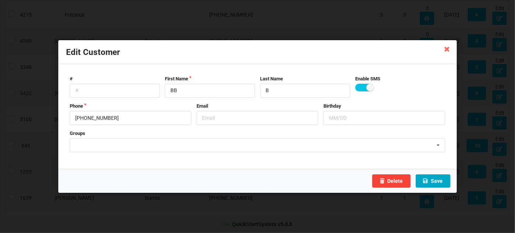
click at [439, 178] on button "Save" at bounding box center [433, 180] width 35 height 13
